Goal: Information Seeking & Learning: Learn about a topic

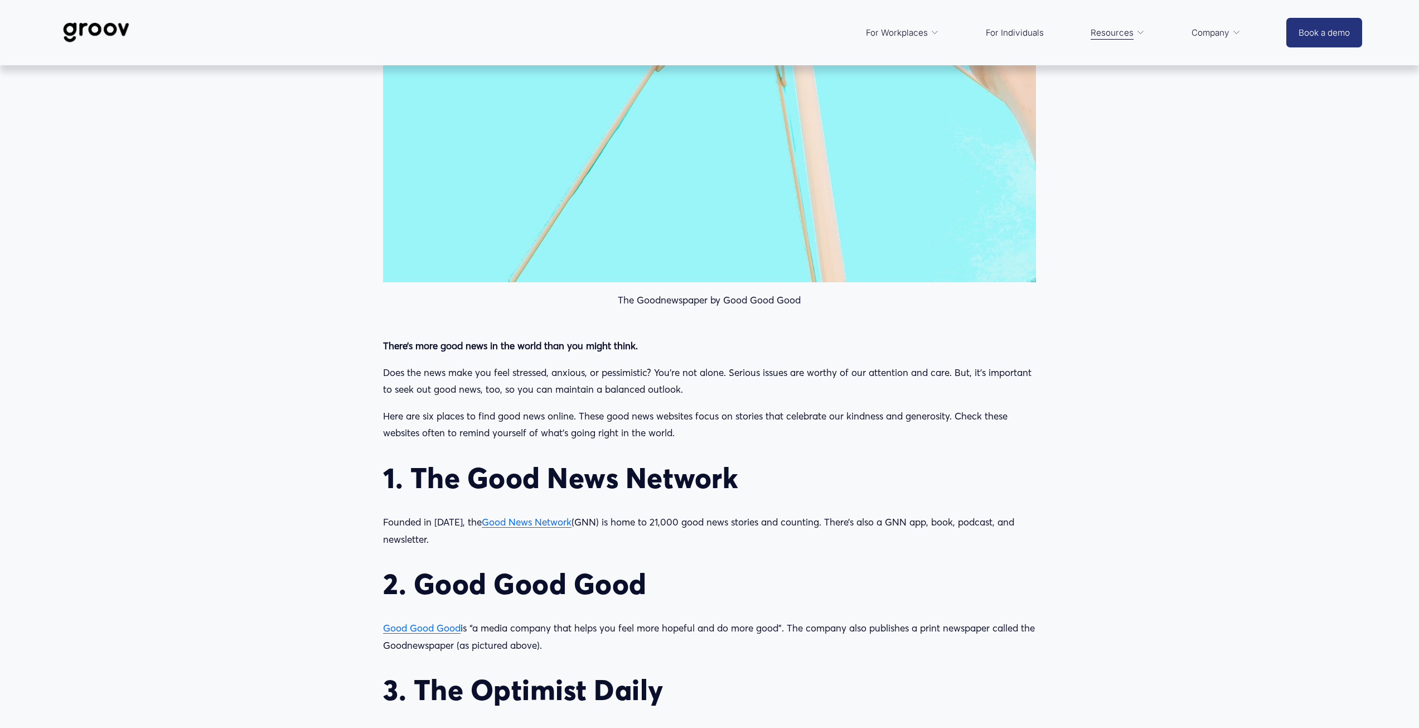
click at [430, 627] on span "Good Good Good" at bounding box center [422, 628] width 78 height 12
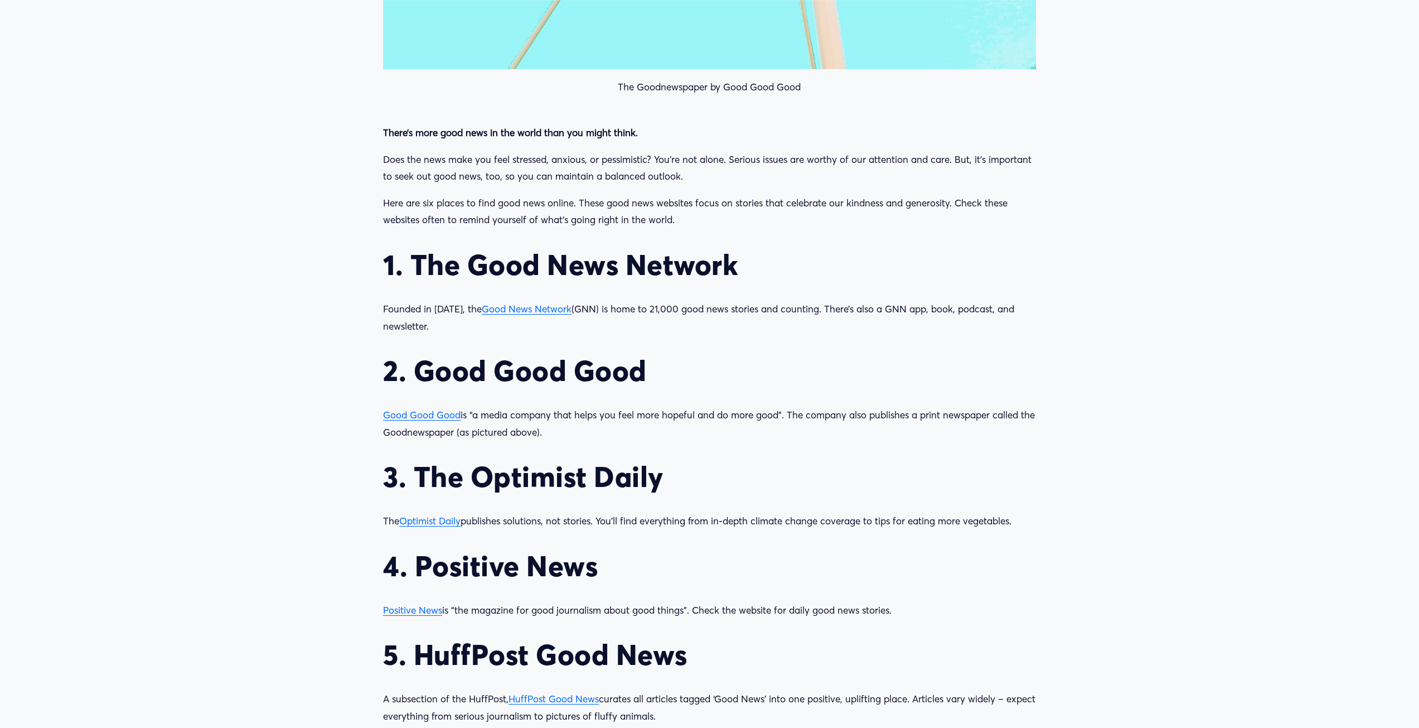
scroll to position [1115, 0]
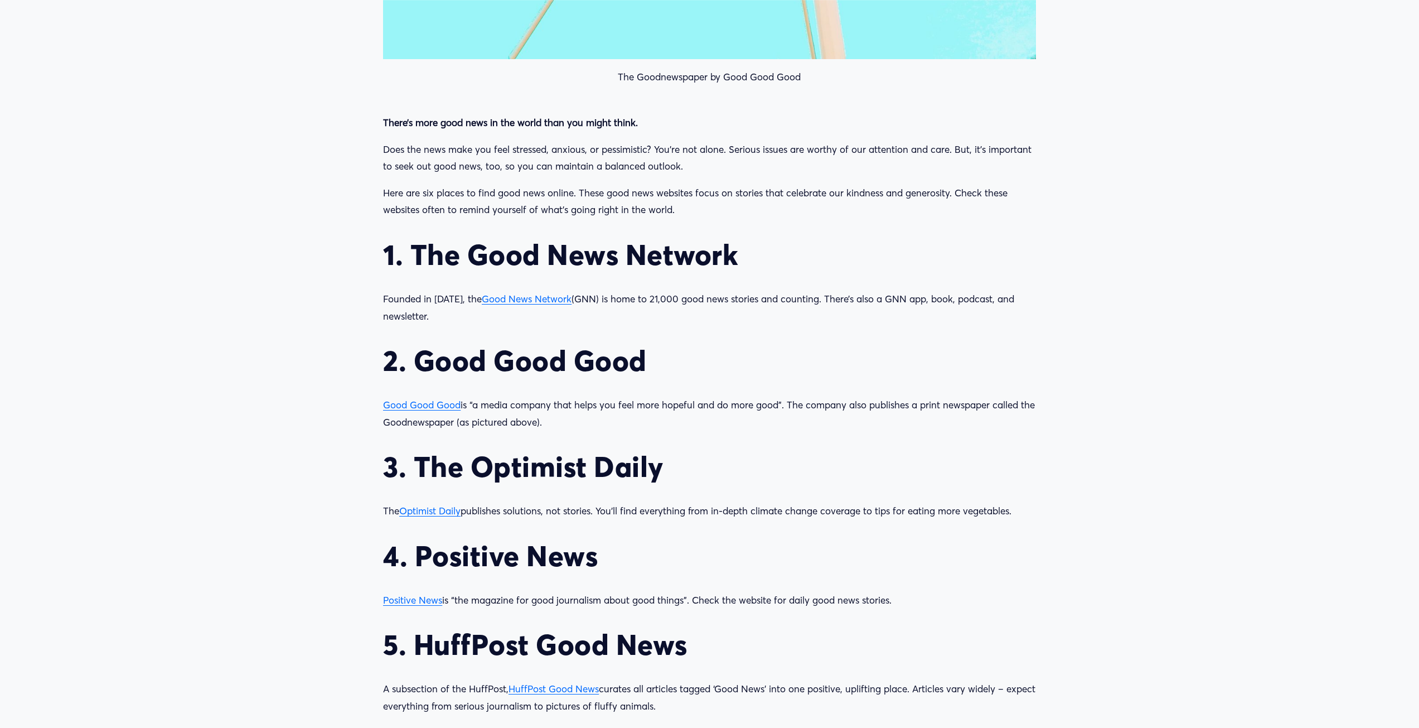
click at [429, 514] on span "Optimist Daily" at bounding box center [429, 511] width 61 height 12
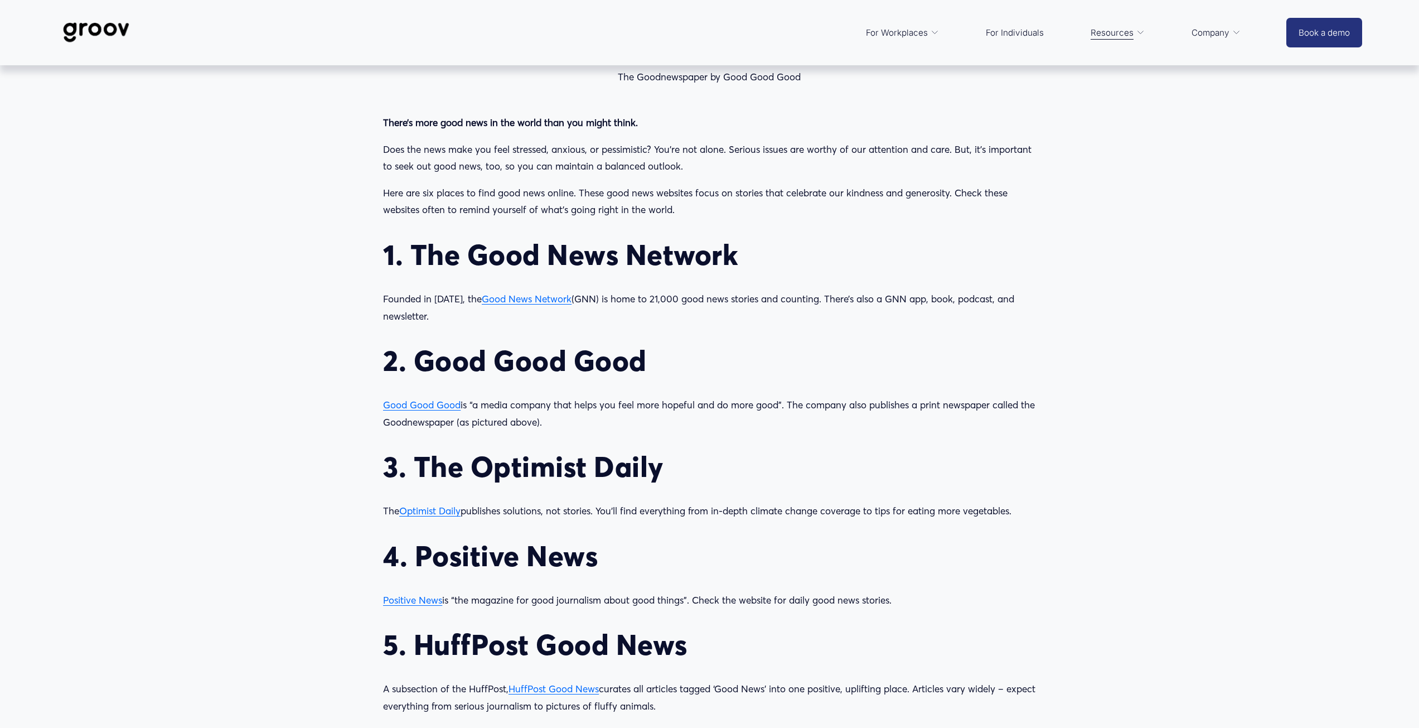
click at [416, 509] on span "Optimist Daily" at bounding box center [429, 511] width 61 height 12
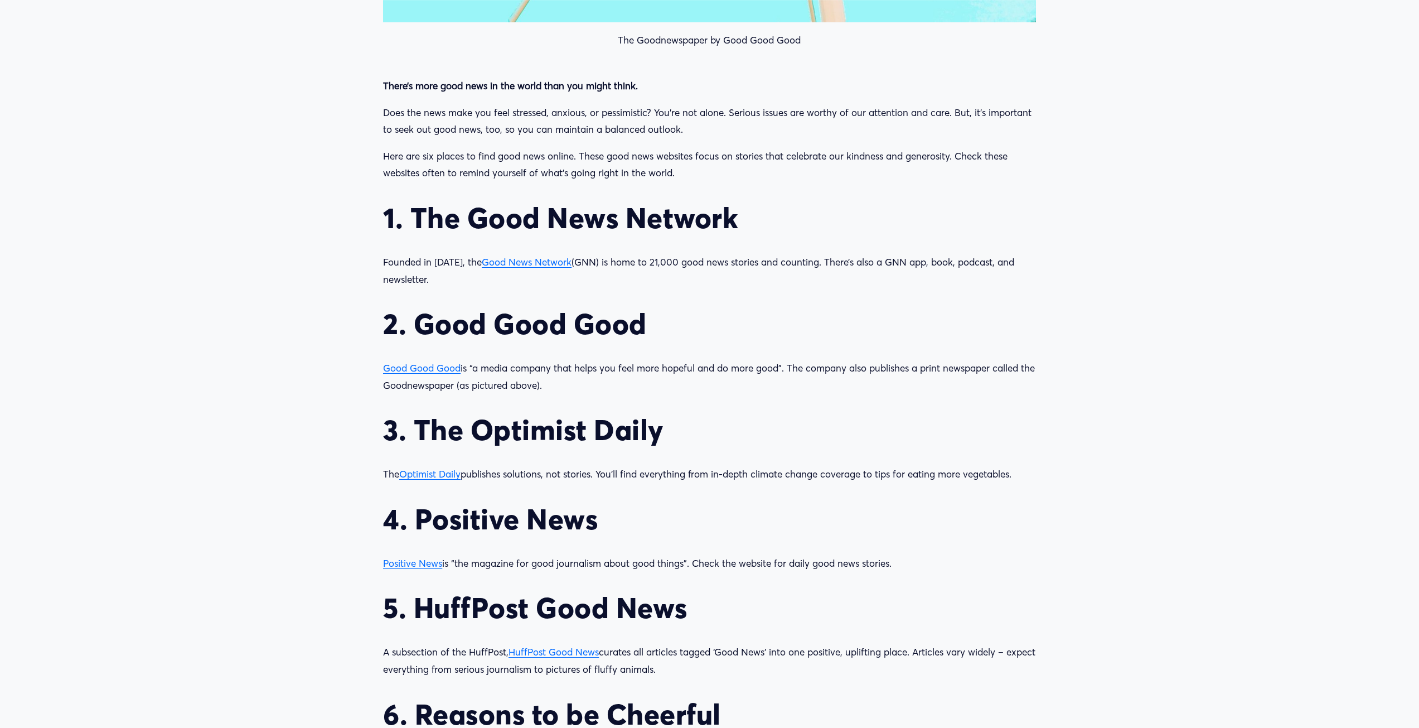
scroll to position [1171, 0]
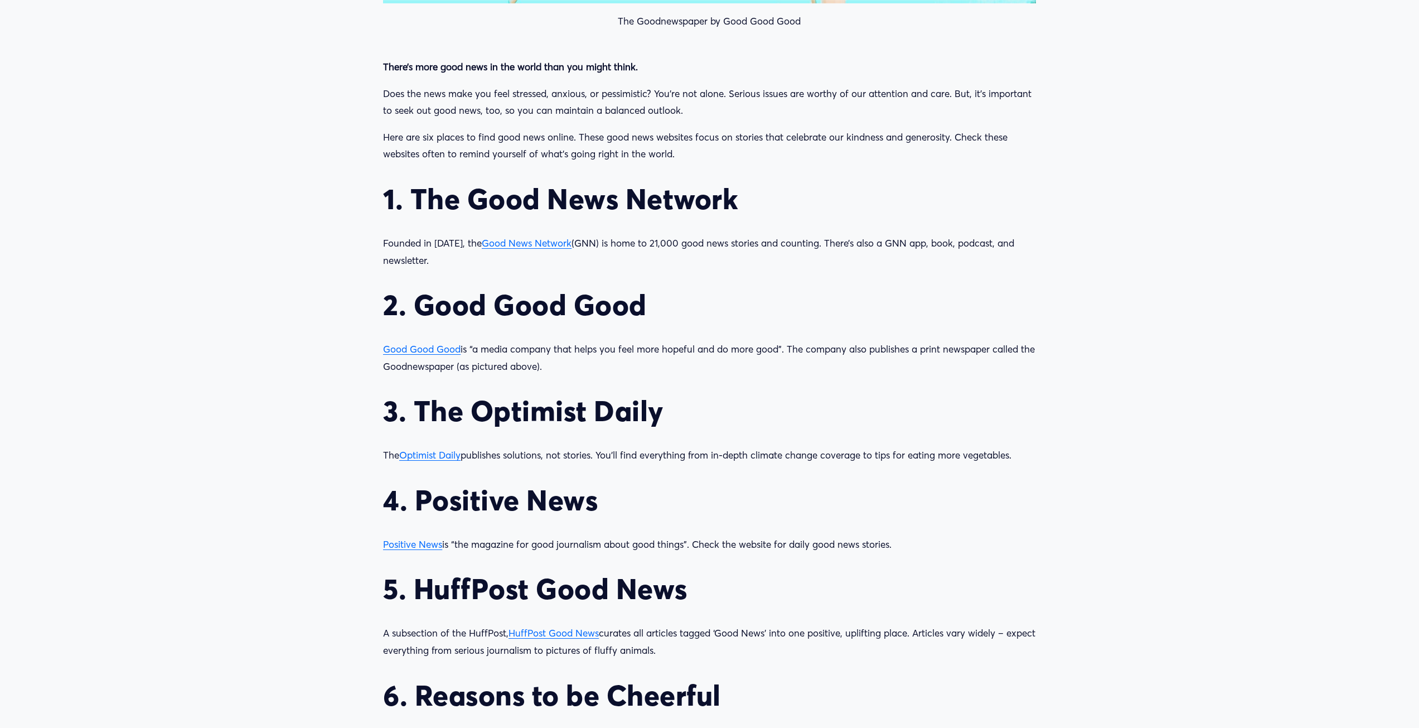
click at [424, 458] on span "Optimist Daily" at bounding box center [429, 455] width 61 height 12
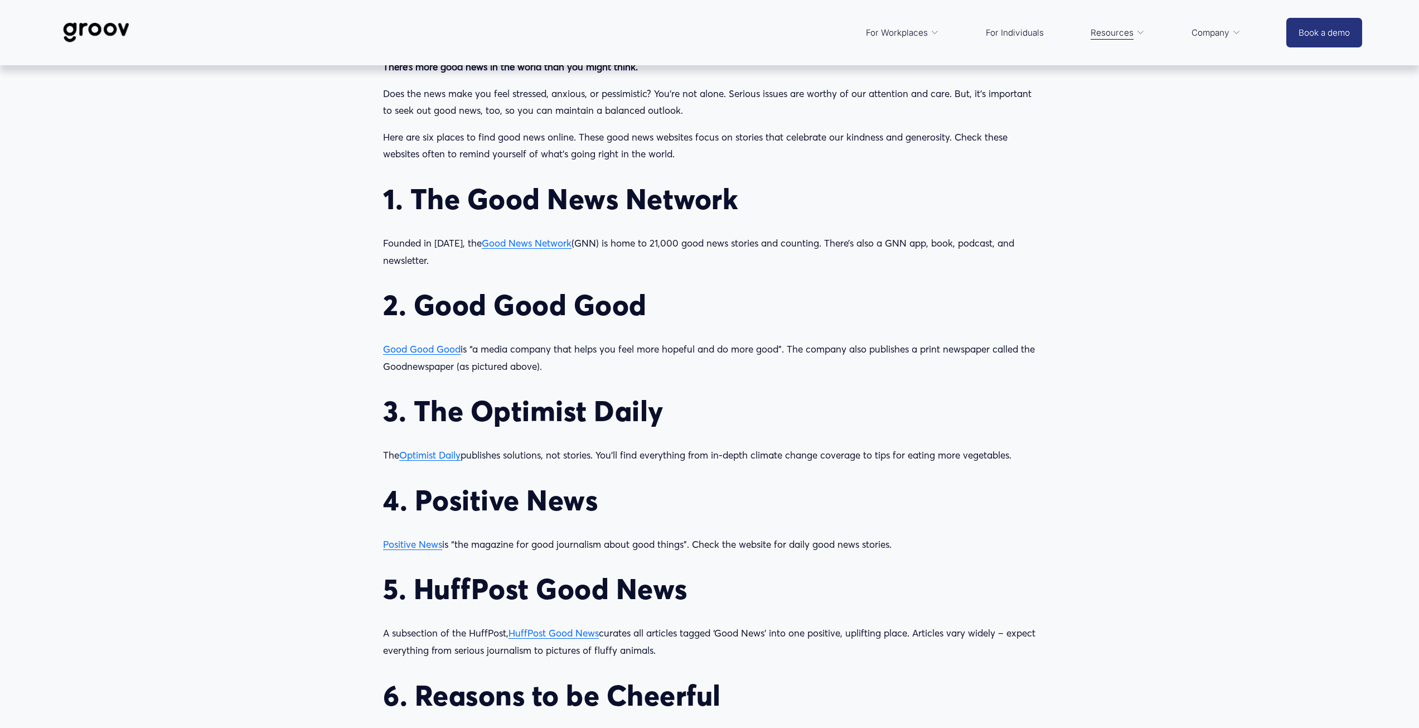
click at [403, 544] on span "Positive News" at bounding box center [412, 544] width 59 height 12
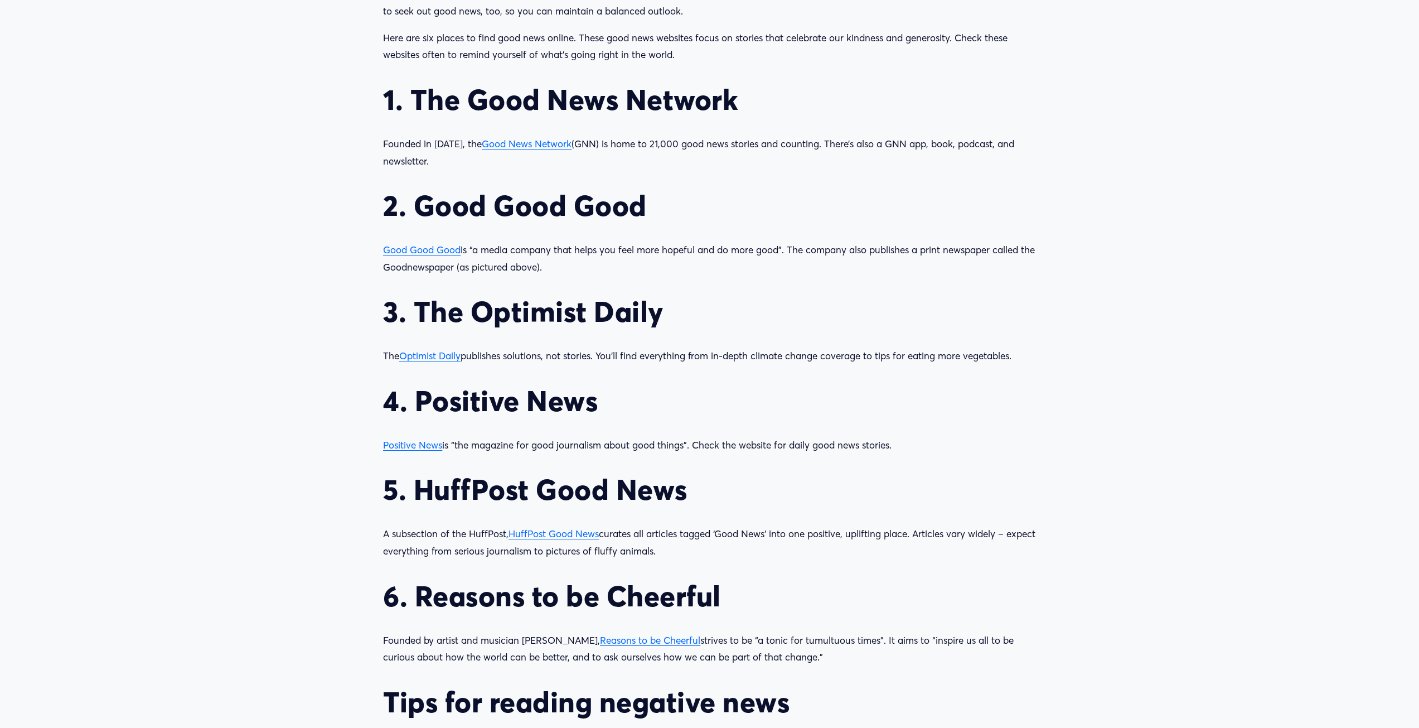
scroll to position [1282, 0]
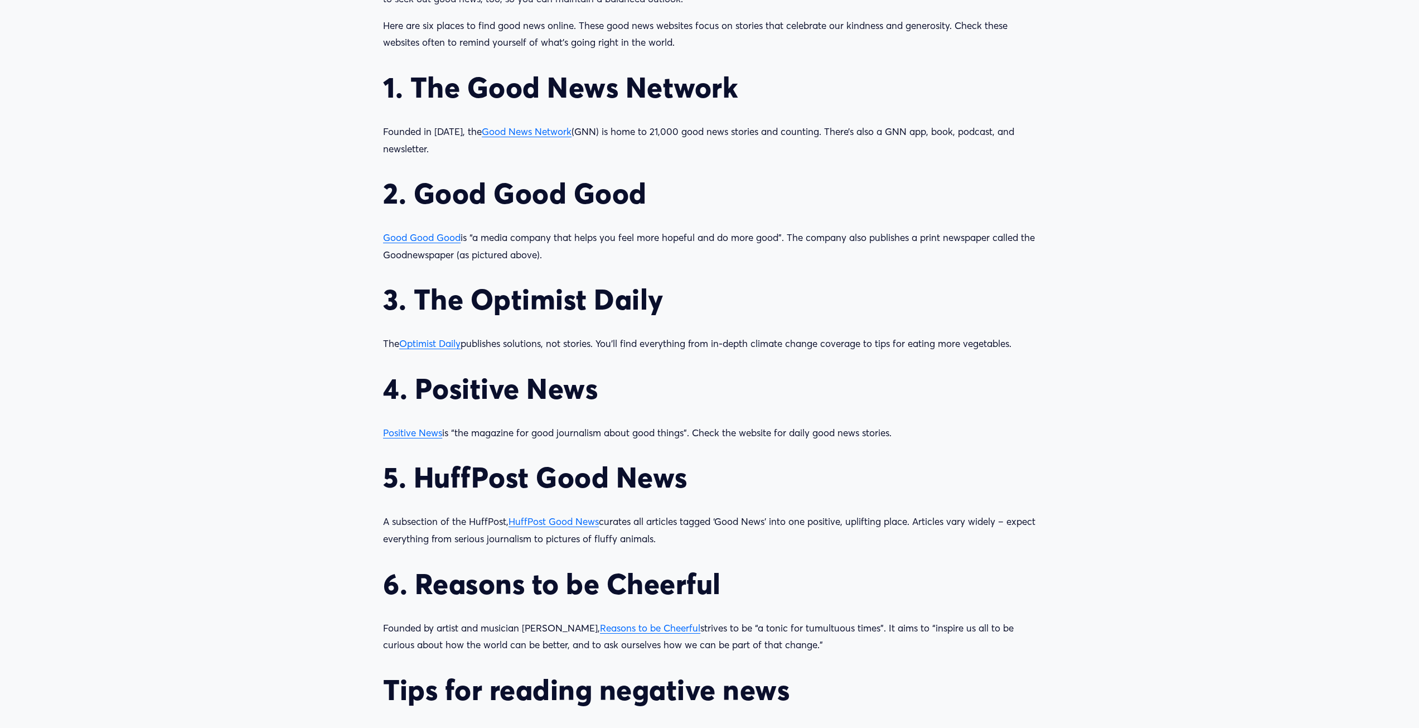
click at [563, 524] on span "HuffPost Good News" at bounding box center [554, 521] width 90 height 12
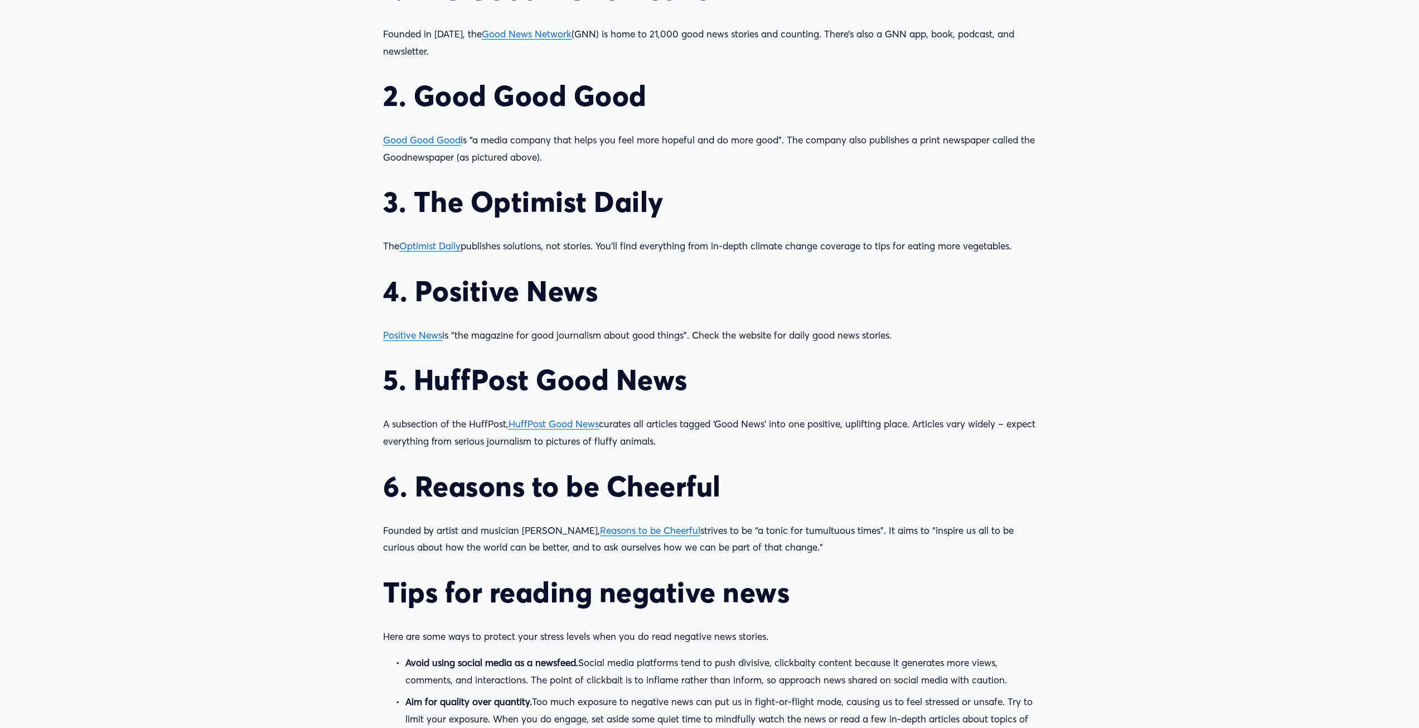
scroll to position [1394, 0]
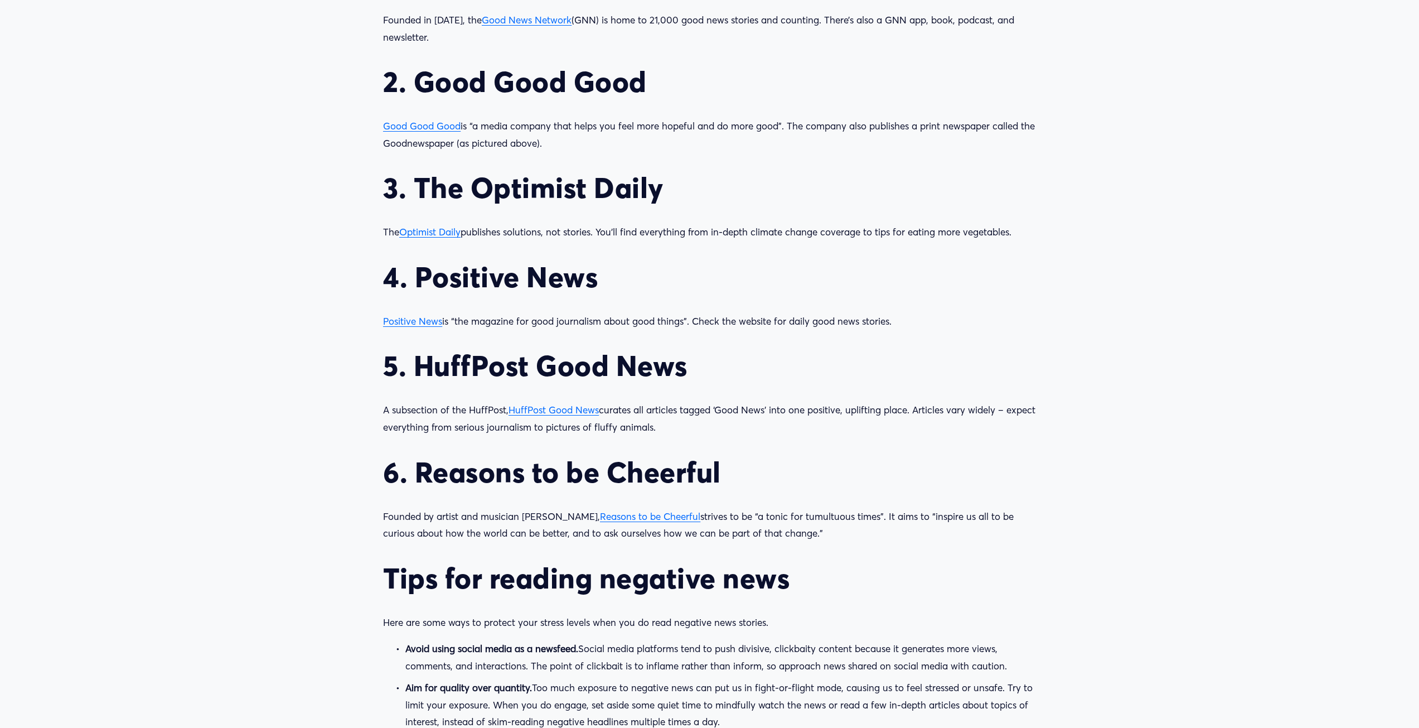
click at [638, 517] on span "Reasons to be Cheerful" at bounding box center [650, 516] width 100 height 12
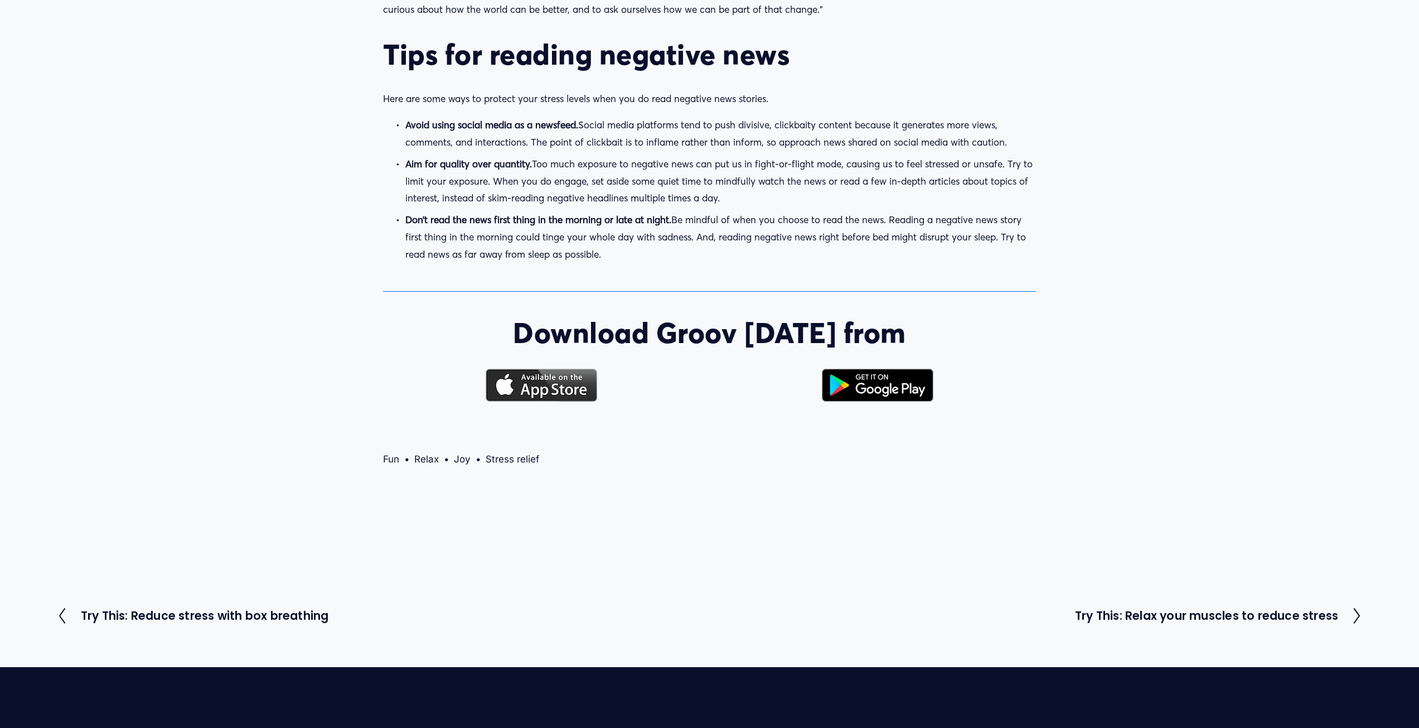
scroll to position [1673, 0]
